Goal: Task Accomplishment & Management: Manage account settings

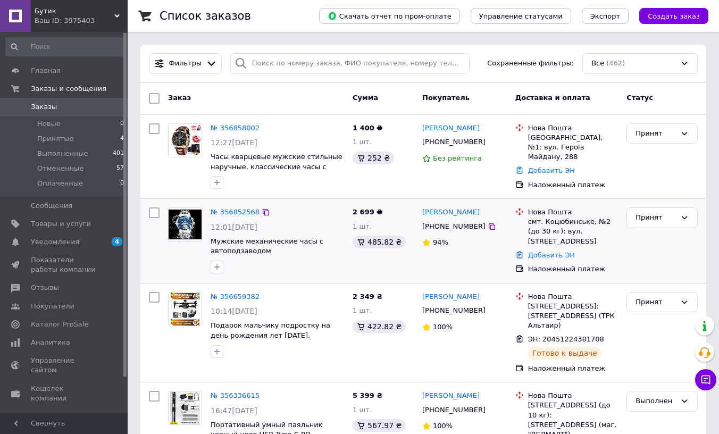
click at [216, 206] on div "№ 356852568" at bounding box center [234, 212] width 51 height 12
click at [225, 214] on link "№ 356852568" at bounding box center [234, 212] width 49 height 8
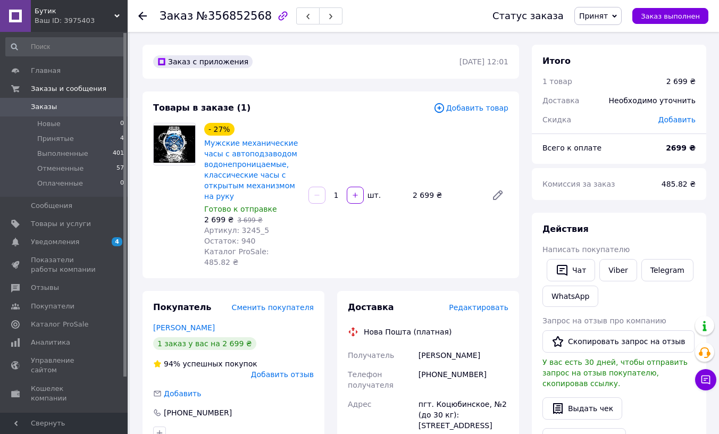
click at [175, 197] on div at bounding box center [174, 195] width 51 height 145
click at [165, 230] on div at bounding box center [174, 195] width 51 height 145
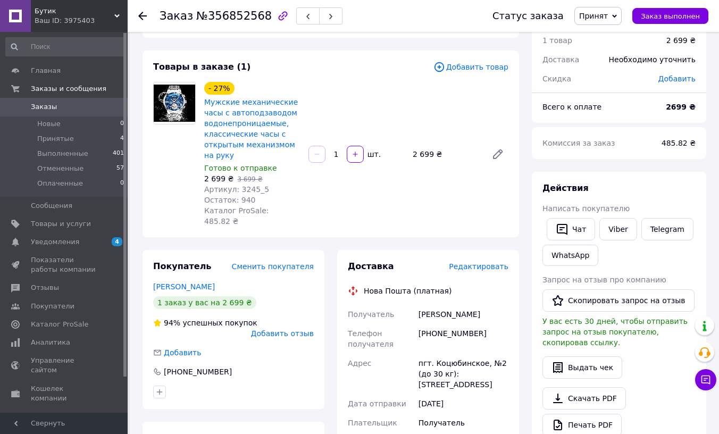
scroll to position [177, 0]
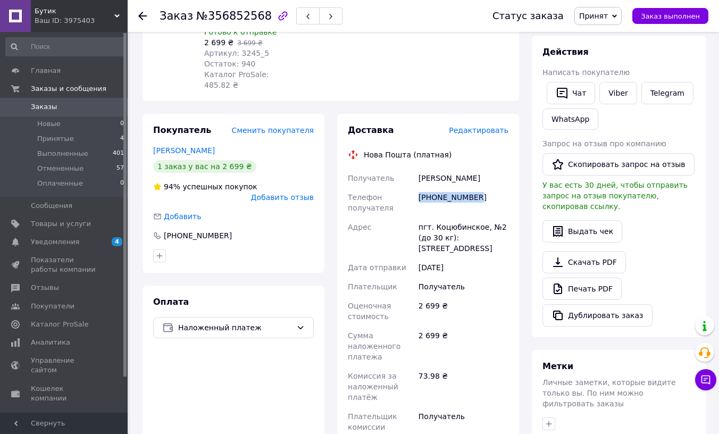
drag, startPoint x: 422, startPoint y: 184, endPoint x: 478, endPoint y: 185, distance: 56.4
click at [478, 188] on div "[PHONE_NUMBER]" at bounding box center [463, 203] width 94 height 30
copy div "[PHONE_NUMBER]"
drag, startPoint x: 163, startPoint y: 244, endPoint x: 180, endPoint y: 245, distance: 16.5
click at [163, 244] on div "Покупатель Сменить покупателя [PERSON_NAME] 1 заказ у вас на 2 699 ₴ 94% успешн…" at bounding box center [233, 193] width 182 height 159
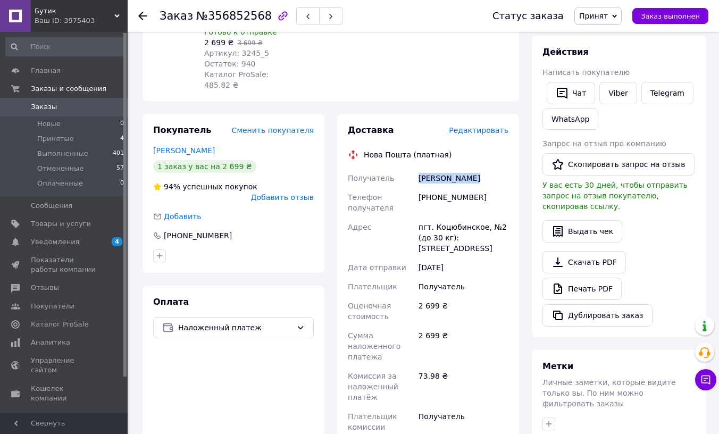
drag, startPoint x: 450, startPoint y: 167, endPoint x: 476, endPoint y: 168, distance: 26.1
click at [476, 168] on div "Получатель [PERSON_NAME] Телефон получателя [PHONE_NUMBER] [GEOGRAPHIC_DATA] пг…" at bounding box center [427, 312] width 165 height 289
copy div "Получатель [PERSON_NAME]"
click at [168, 285] on div "Оплата Наложенный платеж" at bounding box center [233, 427] width 182 height 285
drag, startPoint x: 432, startPoint y: 217, endPoint x: 480, endPoint y: 218, distance: 48.4
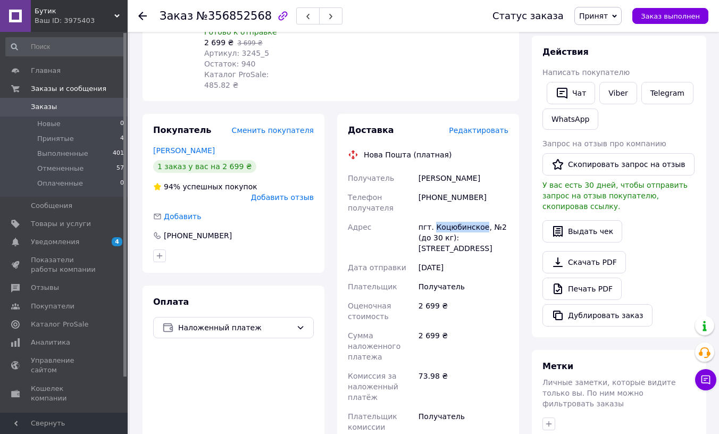
click at [480, 218] on div "пгт. Коцюбинское, №2 (до 30 кг): [STREET_ADDRESS]" at bounding box center [463, 237] width 94 height 40
copy div "Коцюбинское"
click at [167, 351] on div "Оплата Наложенный платеж" at bounding box center [233, 427] width 182 height 285
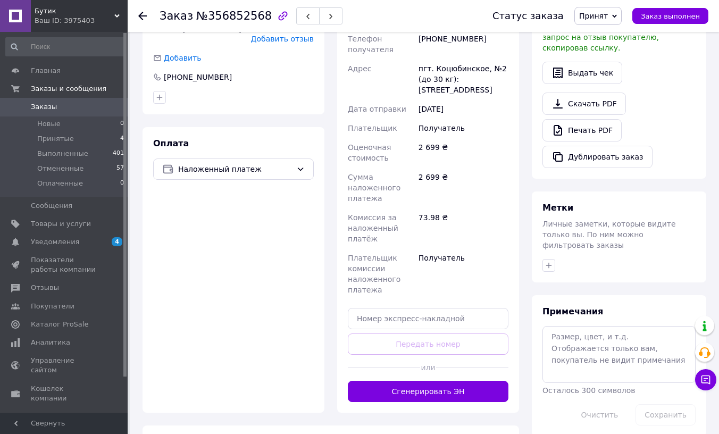
scroll to position [354, 0]
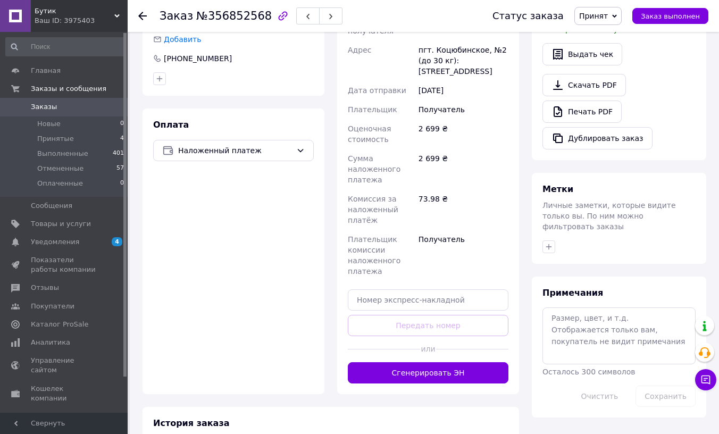
click at [163, 254] on div "Оплата Наложенный платеж" at bounding box center [233, 250] width 182 height 285
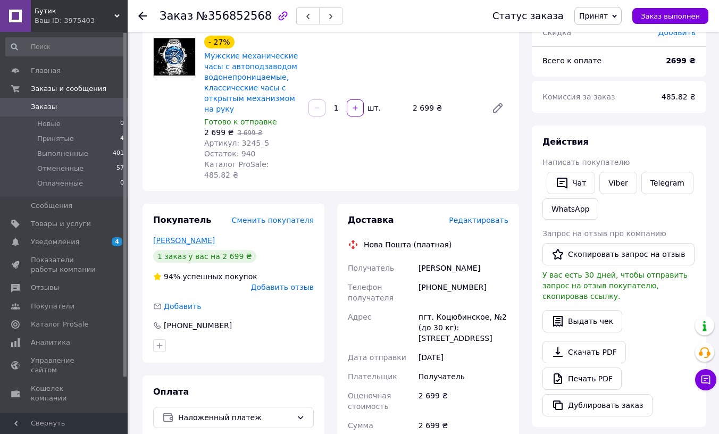
scroll to position [59, 0]
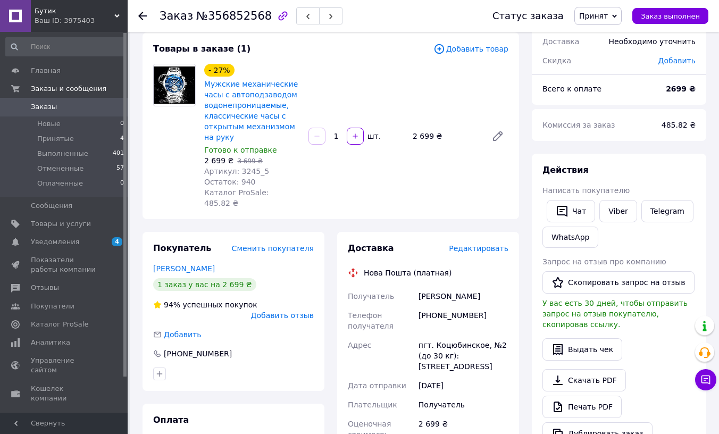
drag, startPoint x: 171, startPoint y: 166, endPoint x: 197, endPoint y: 173, distance: 27.1
click at [171, 166] on div at bounding box center [174, 136] width 51 height 145
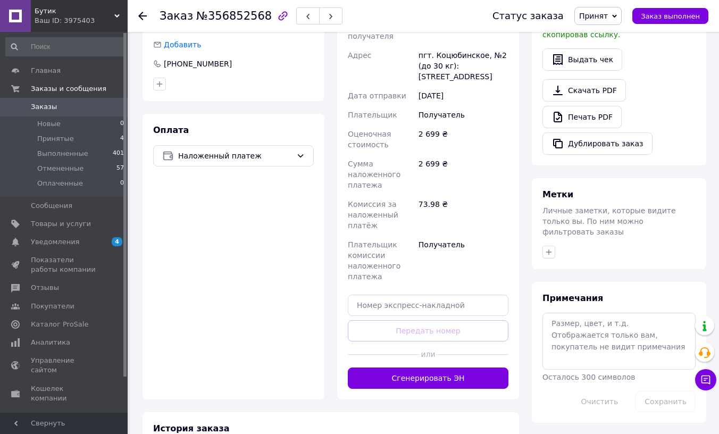
scroll to position [354, 0]
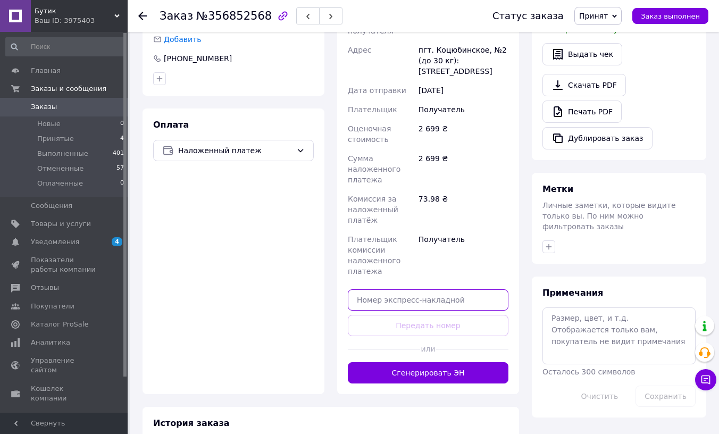
click at [402, 289] on input "text" at bounding box center [428, 299] width 161 height 21
paste input "20451225189186"
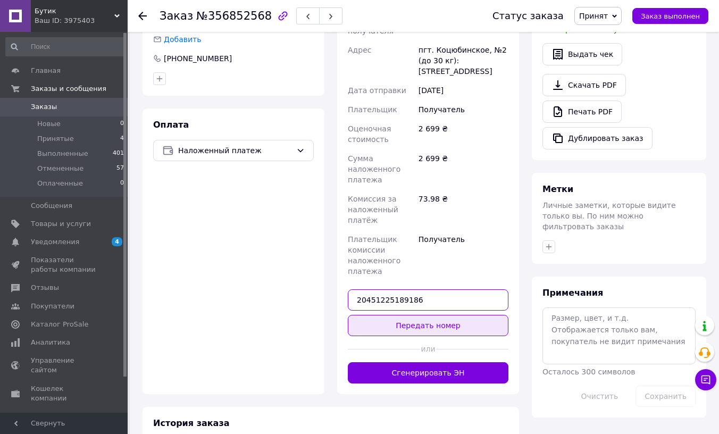
type input "20451225189186"
click at [463, 318] on button "Передать номер" at bounding box center [428, 325] width 161 height 21
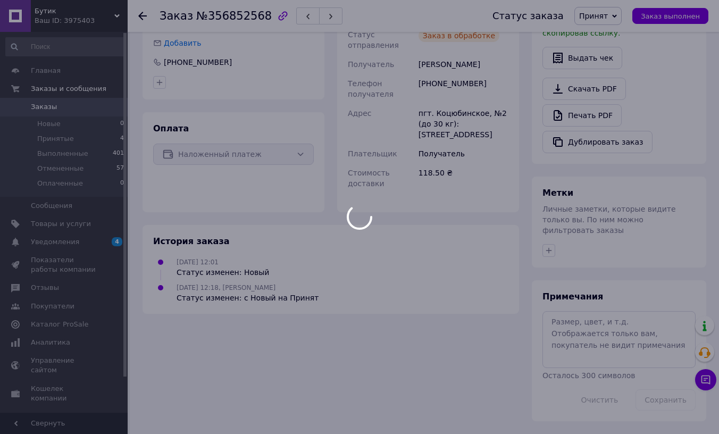
scroll to position [327, 0]
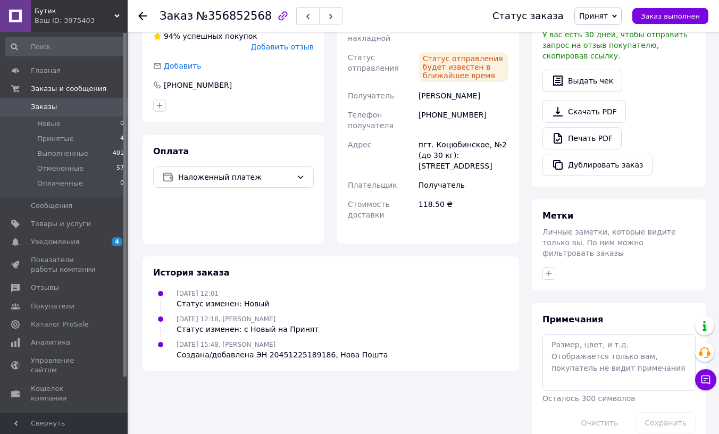
click at [139, 120] on div "Покупатель Сменить покупателя [PERSON_NAME] 1 заказ у вас на 2 699 ₴ 94% успешн…" at bounding box center [233, 103] width 195 height 280
click at [89, 134] on li "Принятые 4" at bounding box center [65, 138] width 130 height 15
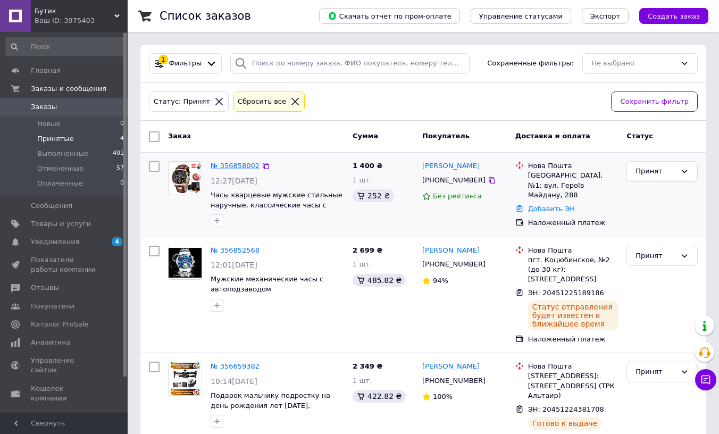
click at [234, 162] on link "№ 356858002" at bounding box center [234, 166] width 49 height 8
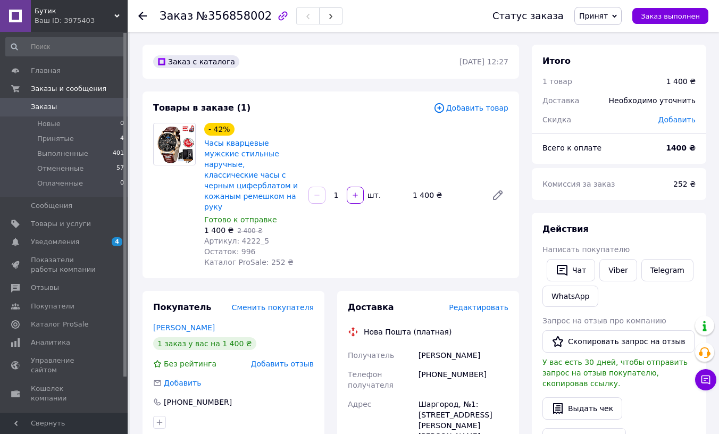
click at [149, 223] on div "Товары в заказе (1) Добавить товар - 42% Часы кварцевые мужские стильные наручн…" at bounding box center [330, 184] width 376 height 187
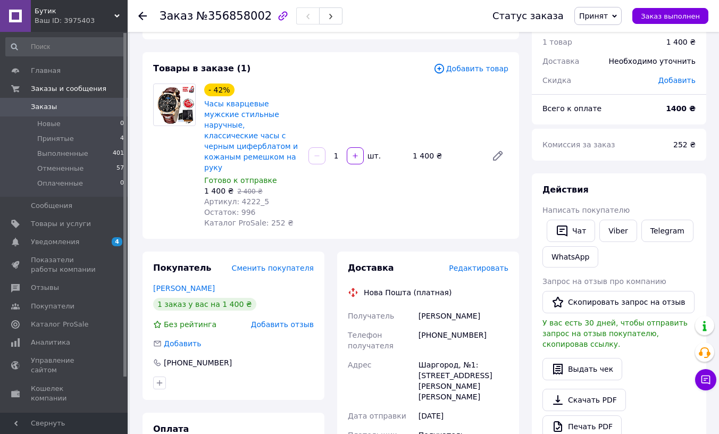
scroll to position [118, 0]
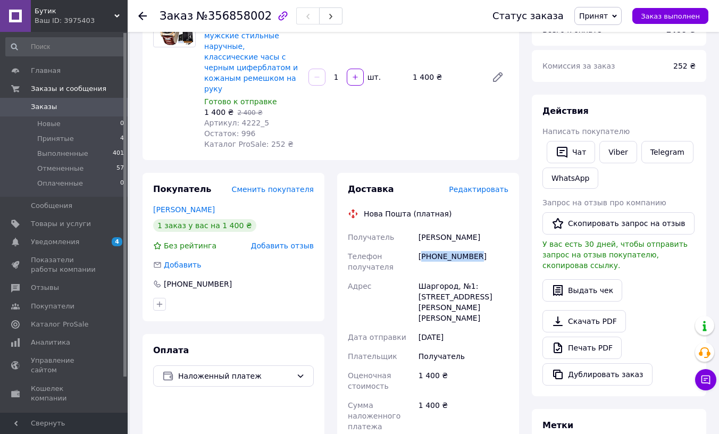
drag, startPoint x: 428, startPoint y: 244, endPoint x: 474, endPoint y: 248, distance: 46.3
click at [474, 248] on div "[PHONE_NUMBER]" at bounding box center [463, 262] width 94 height 30
drag, startPoint x: 419, startPoint y: 246, endPoint x: 472, endPoint y: 248, distance: 53.2
click at [472, 248] on div "[PHONE_NUMBER]" at bounding box center [463, 262] width 94 height 30
copy div "[PHONE_NUMBER]"
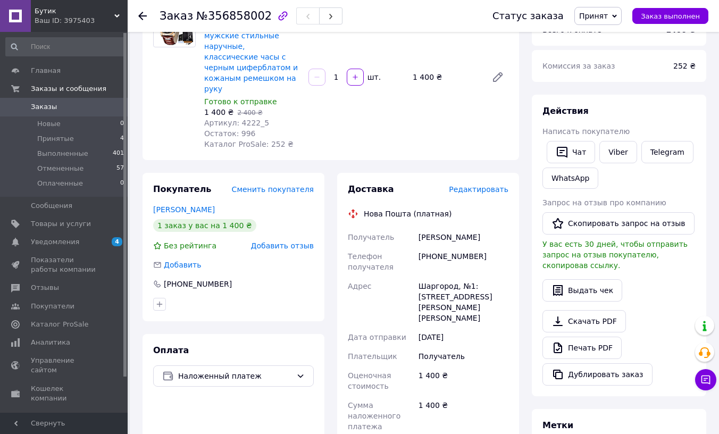
click at [176, 153] on div "Заказ с каталога [DATE] 12:27 Товары в заказе (1) Добавить товар - 42% Часы ква…" at bounding box center [330, 334] width 389 height 815
drag, startPoint x: 416, startPoint y: 221, endPoint x: 478, endPoint y: 226, distance: 62.4
click at [478, 227] on div "[PERSON_NAME]" at bounding box center [463, 236] width 94 height 19
copy div "[PERSON_NAME]"
click at [159, 152] on div "Заказ с каталога [DATE] 12:27 Товары в заказе (1) Добавить товар - 42% Часы ква…" at bounding box center [330, 334] width 389 height 815
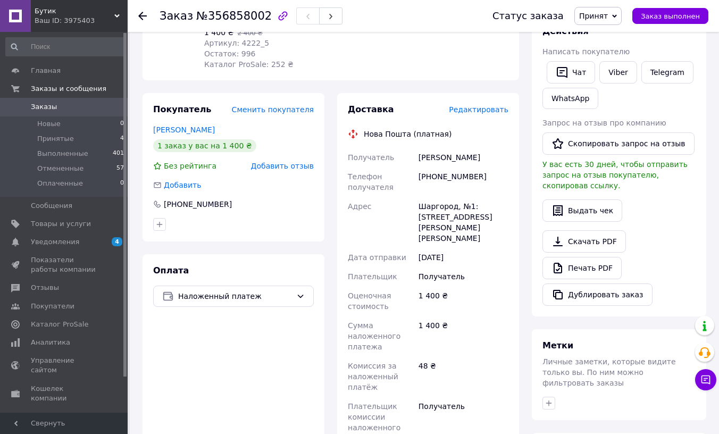
scroll to position [236, 0]
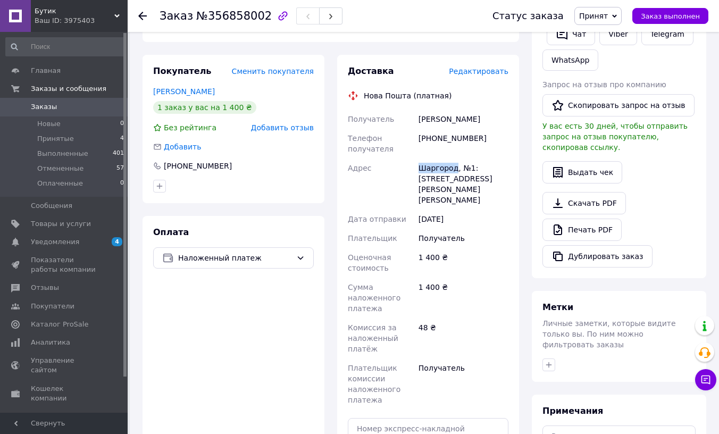
drag, startPoint x: 418, startPoint y: 159, endPoint x: 452, endPoint y: 159, distance: 34.0
click at [452, 159] on div "Шаргород, №1: [STREET_ADDRESS][PERSON_NAME][PERSON_NAME]" at bounding box center [463, 183] width 94 height 51
copy div "[GEOGRAPHIC_DATA]"
click at [161, 303] on div "Оплата Наложенный платеж" at bounding box center [233, 369] width 182 height 307
click at [168, 193] on div "Покупатель Сменить покупателя [PERSON_NAME] 1 заказ у вас на 1 400 ₴ Без рейтин…" at bounding box center [233, 289] width 182 height 468
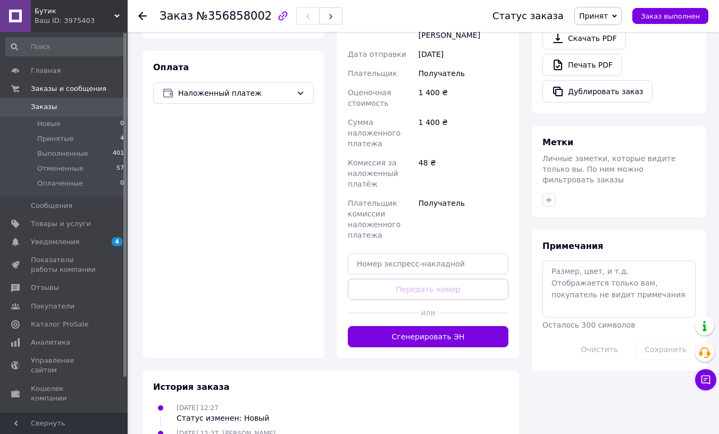
scroll to position [406, 0]
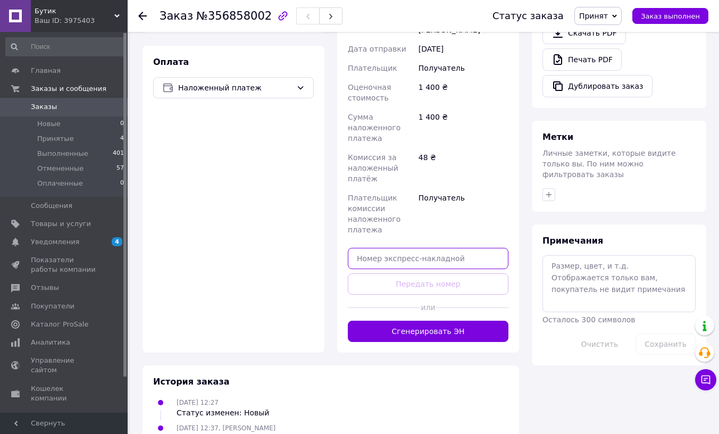
click at [406, 248] on input "text" at bounding box center [428, 258] width 161 height 21
paste input "20451225191716"
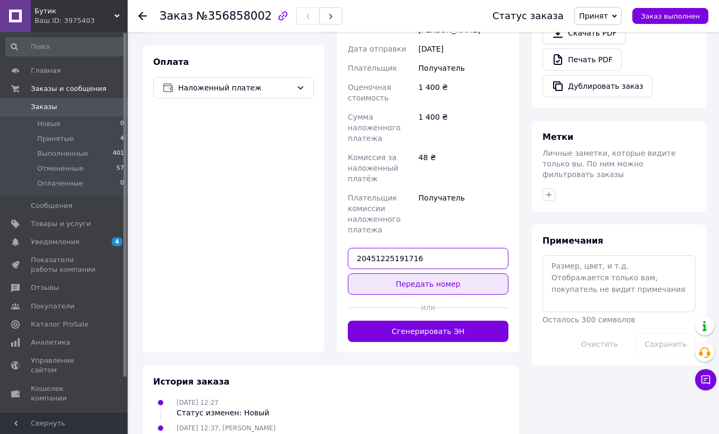
type input "20451225191716"
click at [417, 273] on button "Передать номер" at bounding box center [428, 283] width 161 height 21
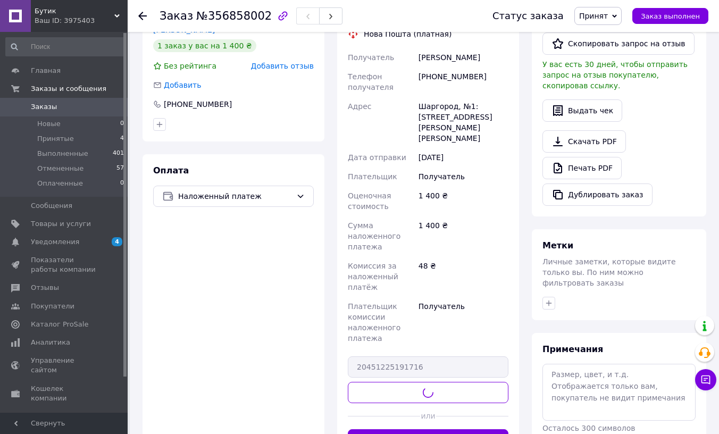
scroll to position [229, 0]
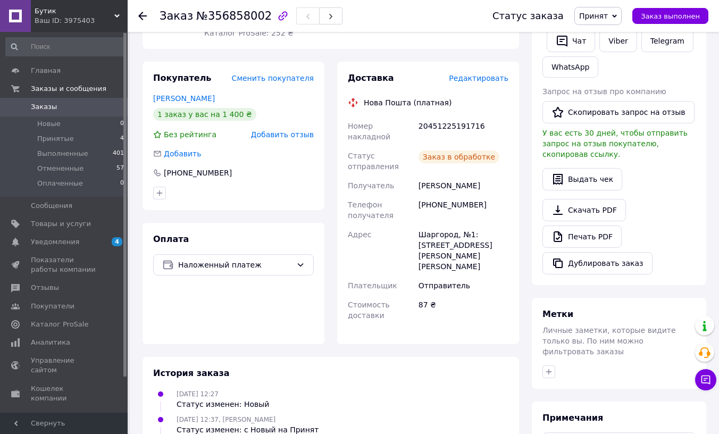
click at [168, 185] on div at bounding box center [233, 192] width 165 height 17
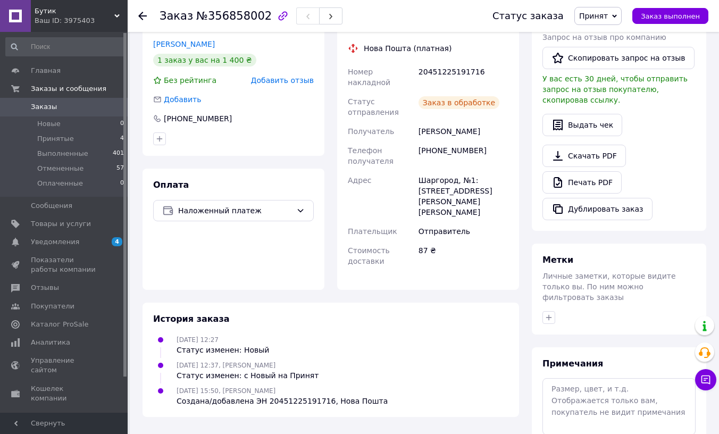
scroll to position [288, 0]
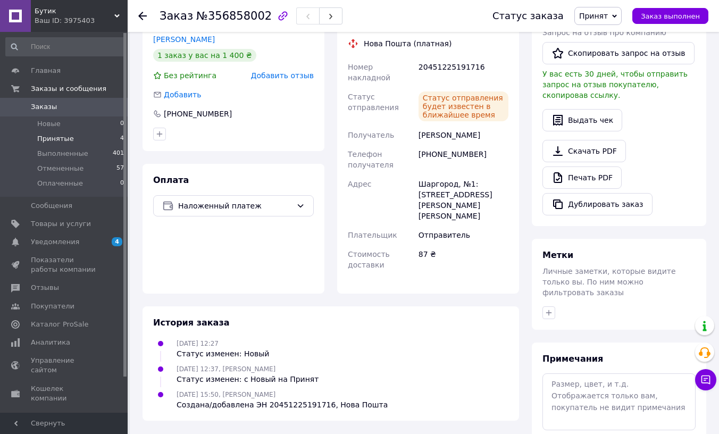
click at [80, 139] on li "Принятые 4" at bounding box center [65, 138] width 130 height 15
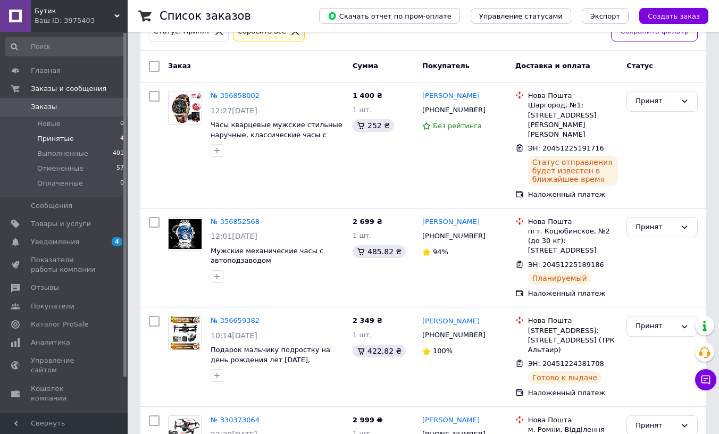
scroll to position [124, 0]
